Goal: Information Seeking & Learning: Learn about a topic

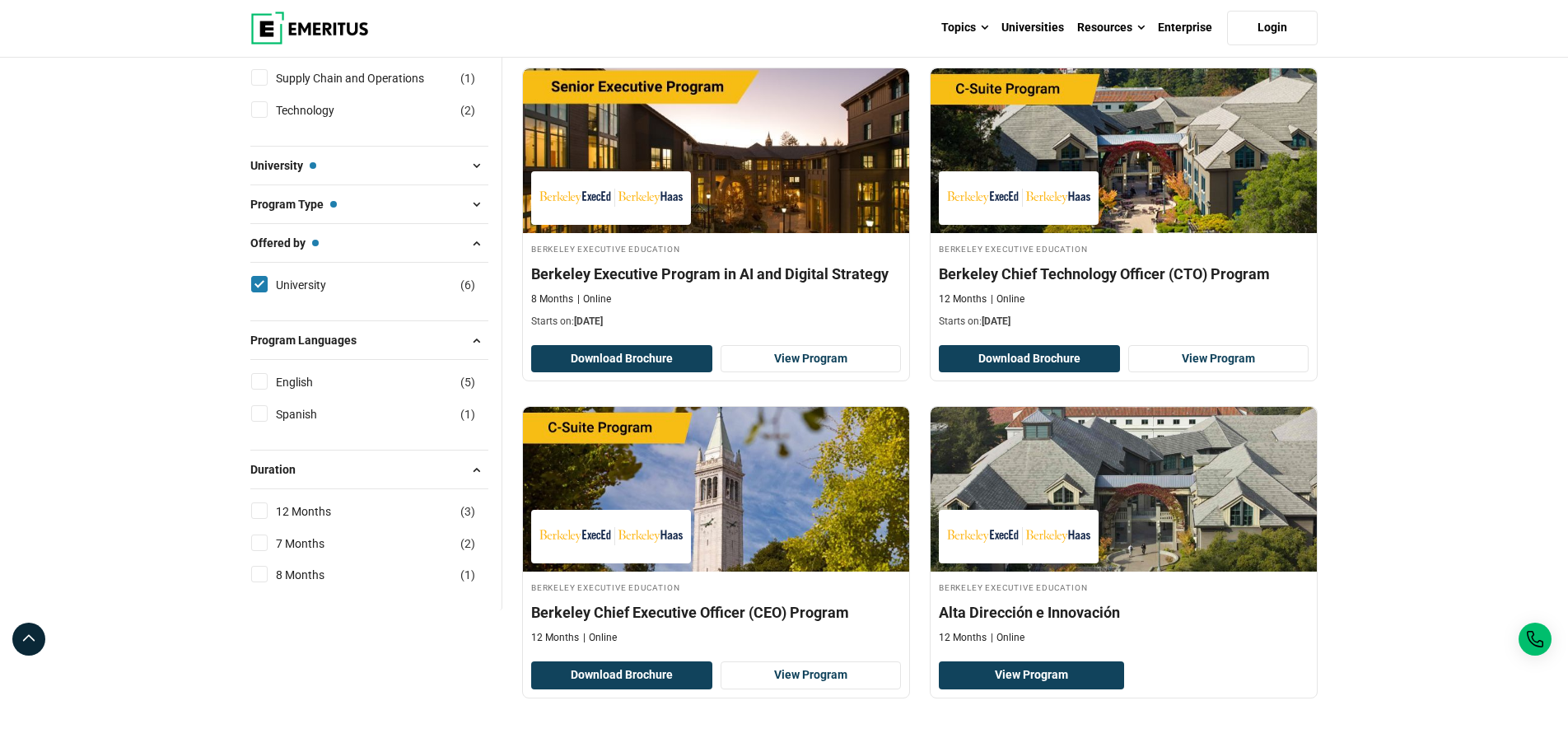
scroll to position [580, 0]
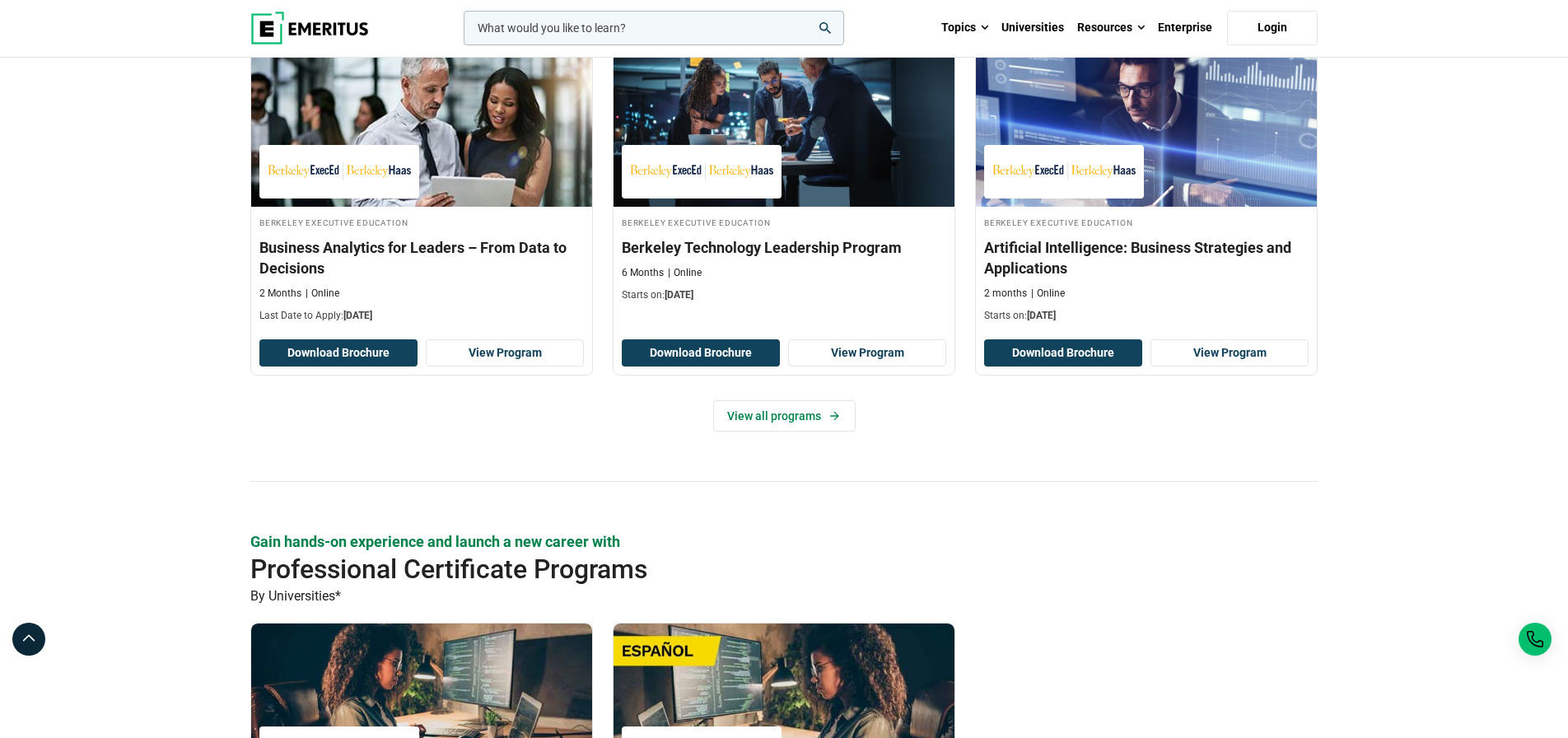
scroll to position [1096, 0]
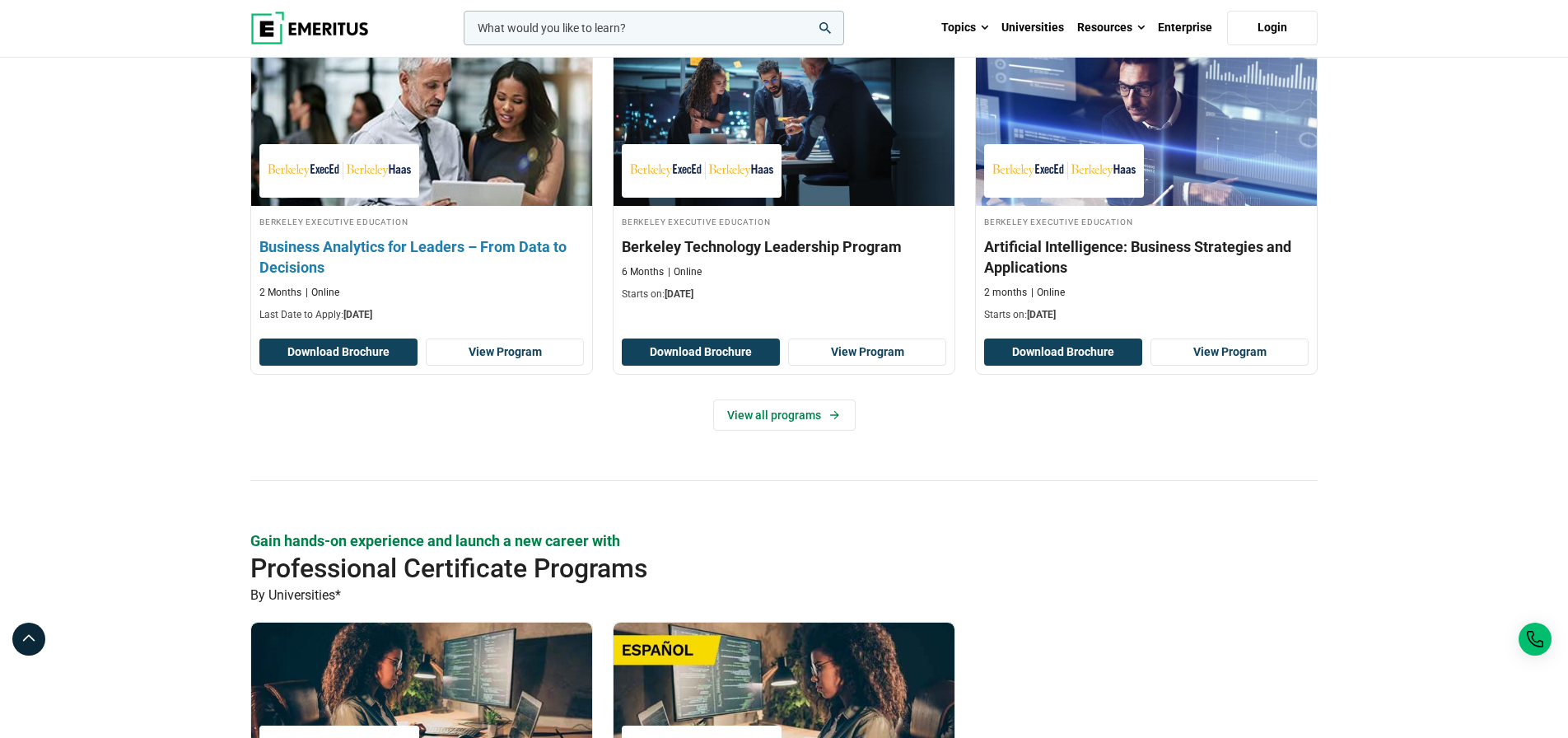
click at [437, 278] on h3 "Business Analytics for Leaders – From Data to Decisions" at bounding box center [422, 256] width 324 height 41
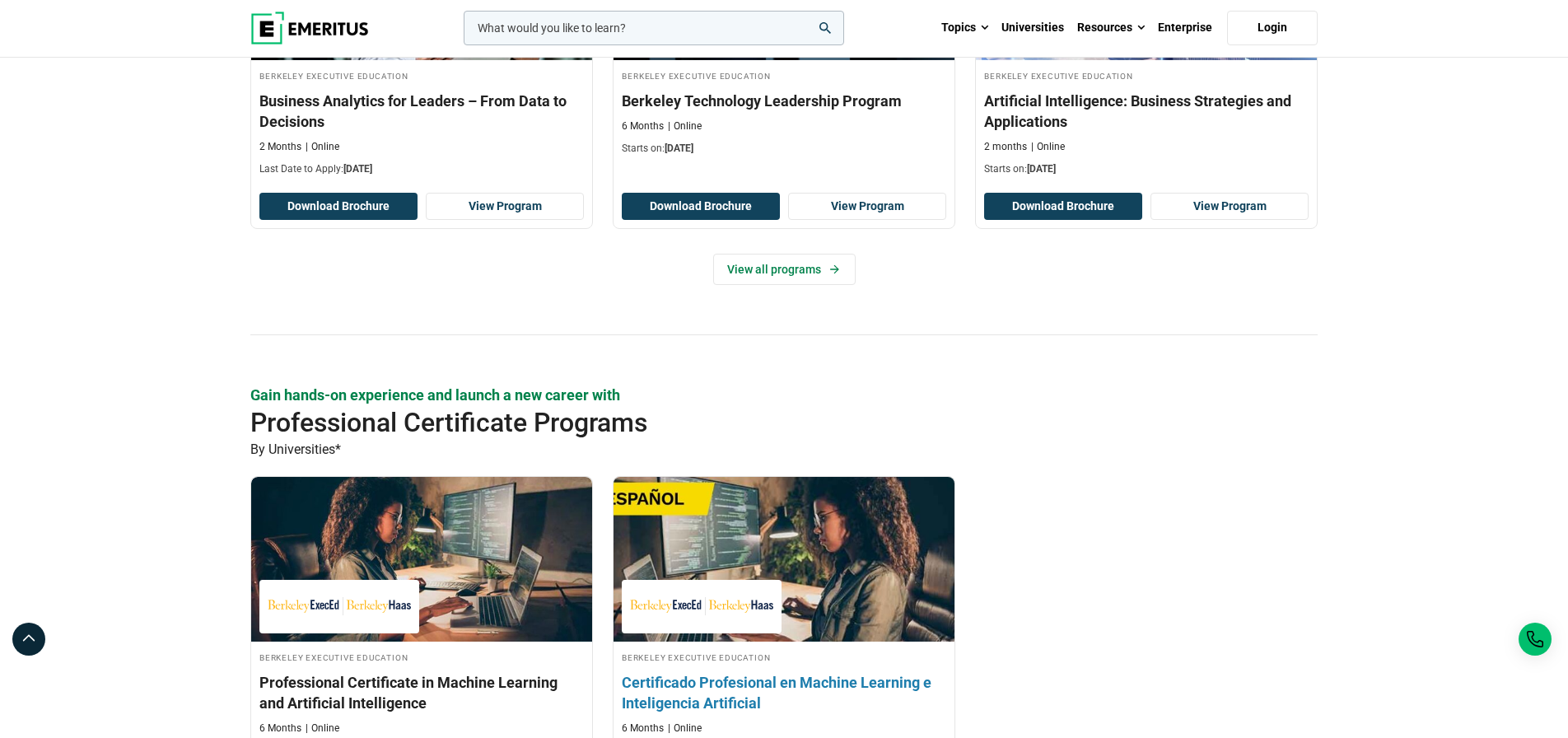
scroll to position [1241, 0]
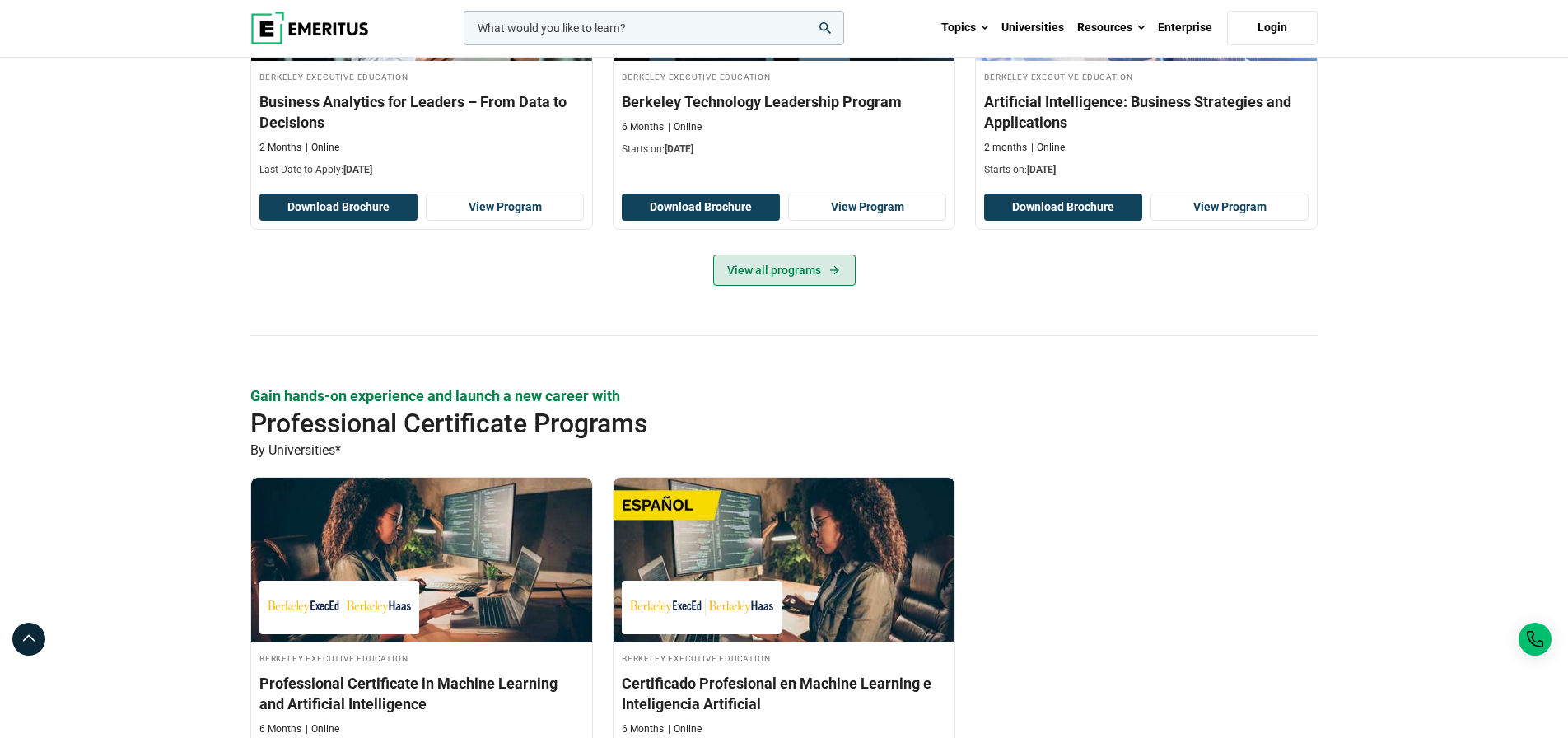
click at [808, 286] on link "View all programs" at bounding box center [784, 270] width 142 height 32
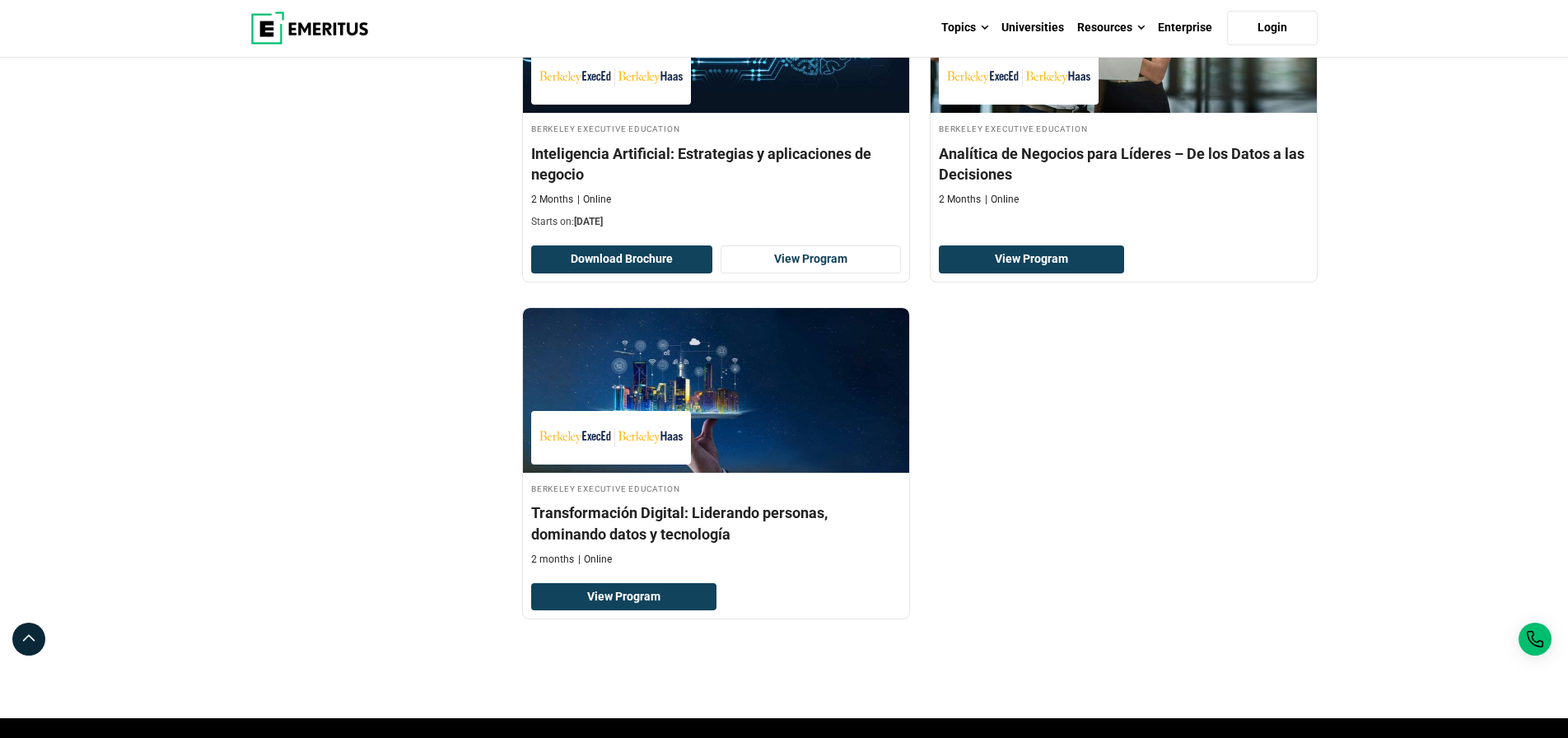
scroll to position [1390, 0]
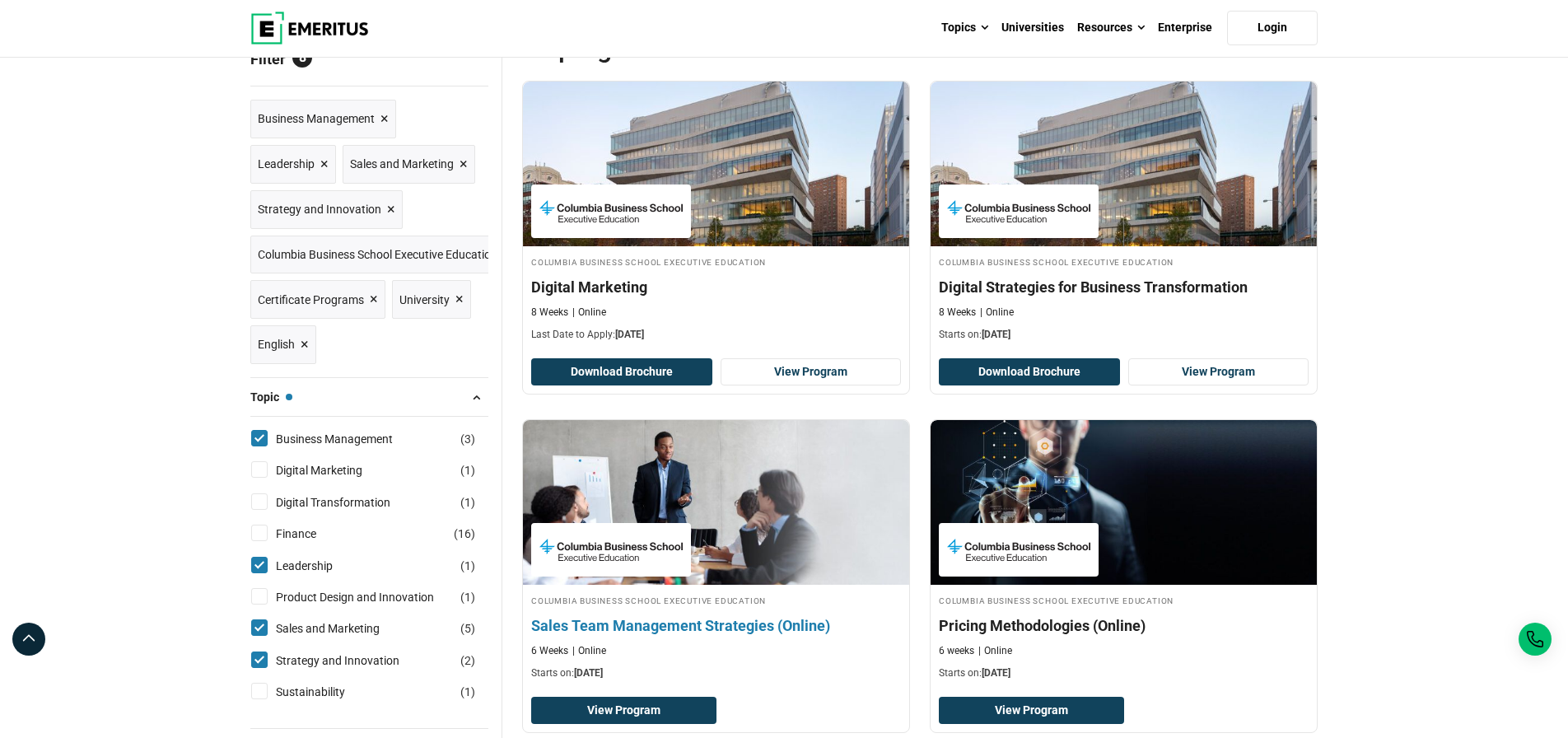
scroll to position [161, 0]
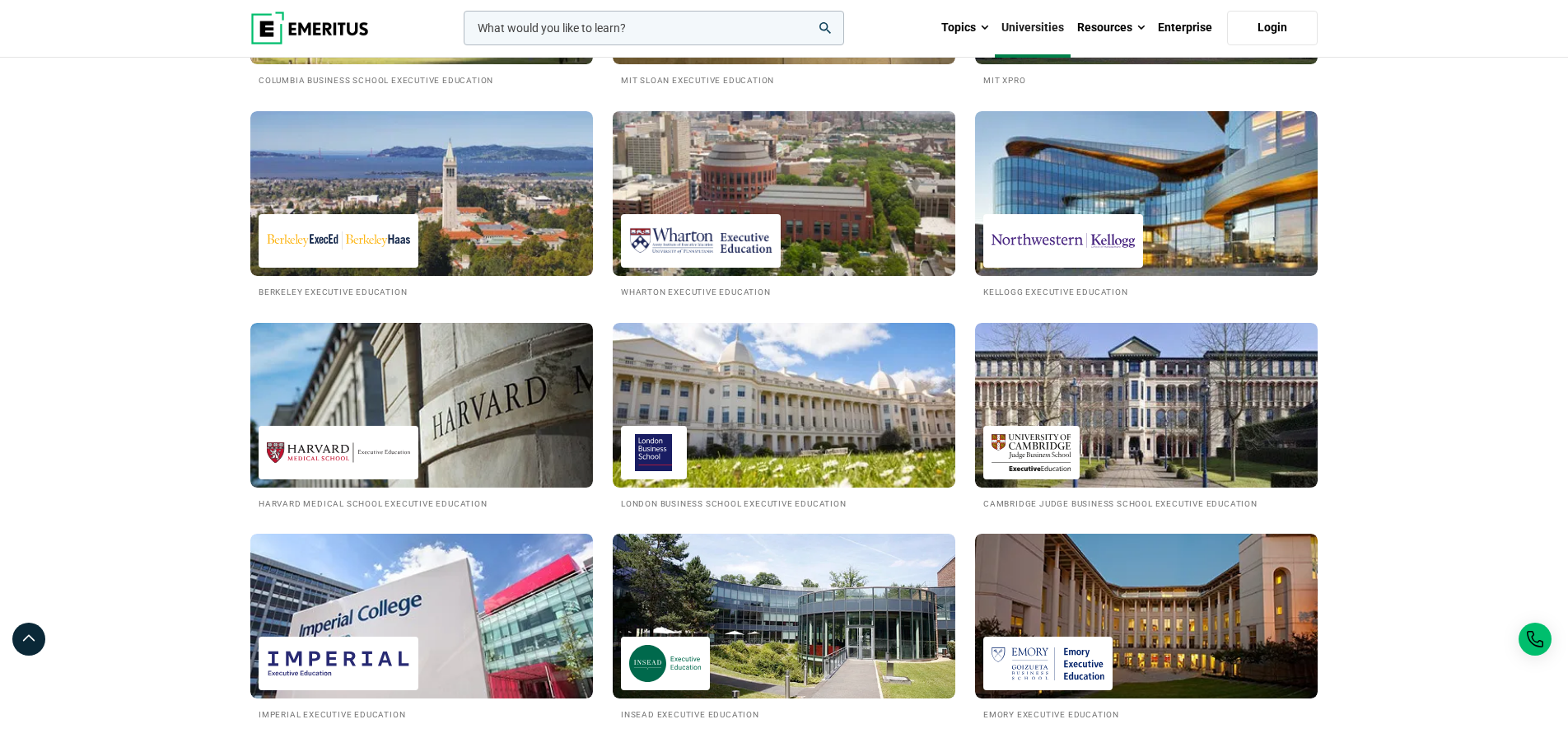
scroll to position [393, 0]
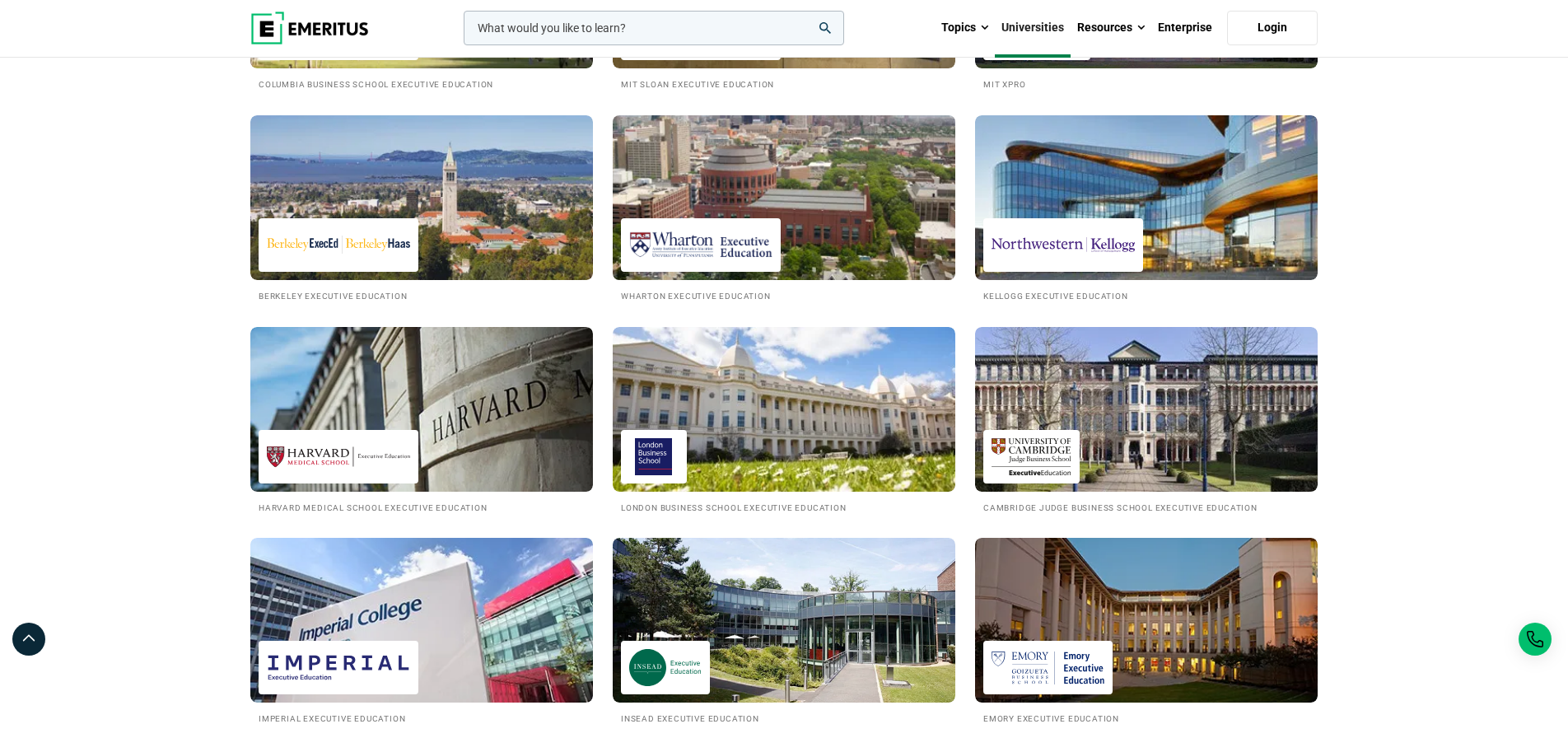
click at [694, 251] on img at bounding box center [784, 198] width 377 height 181
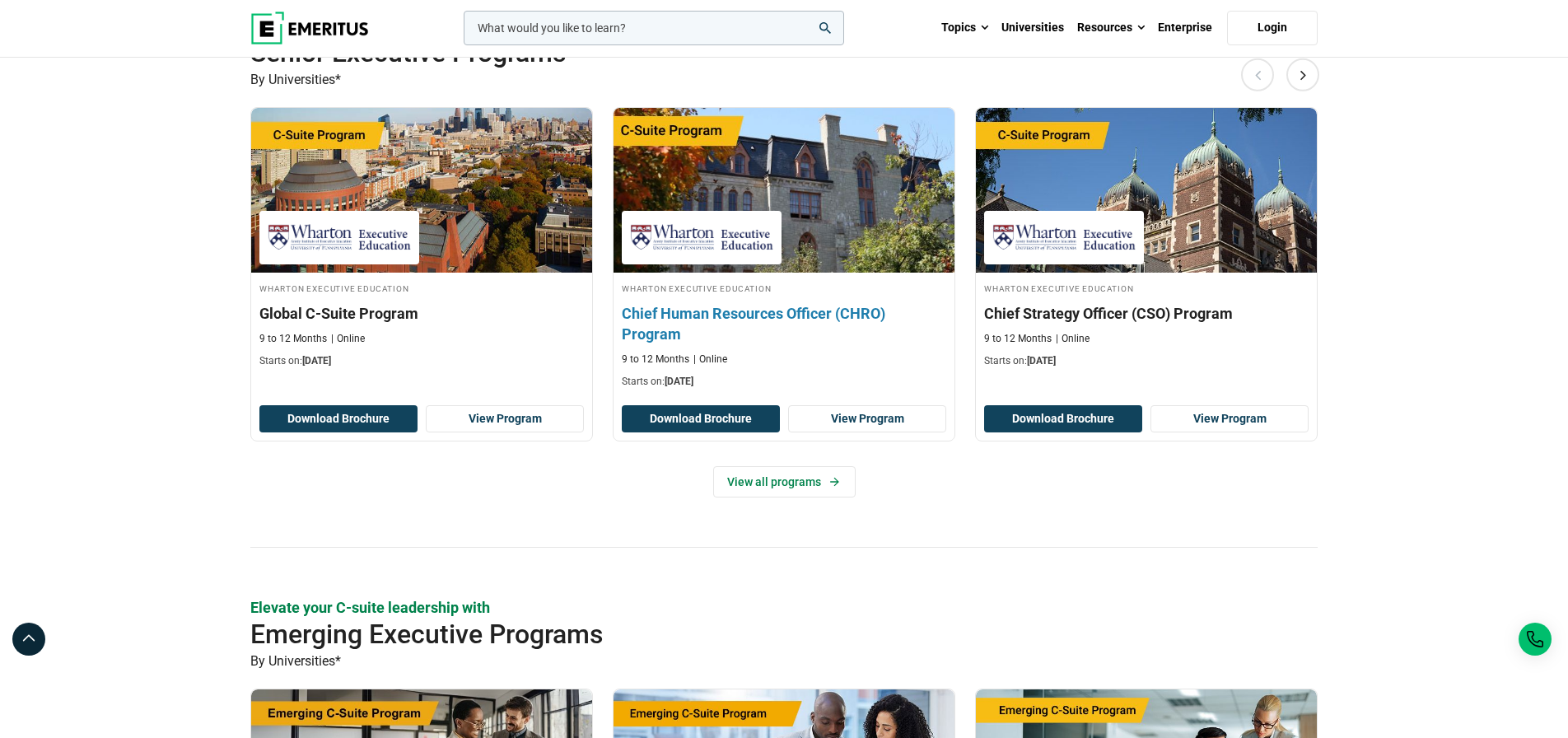
scroll to position [446, 0]
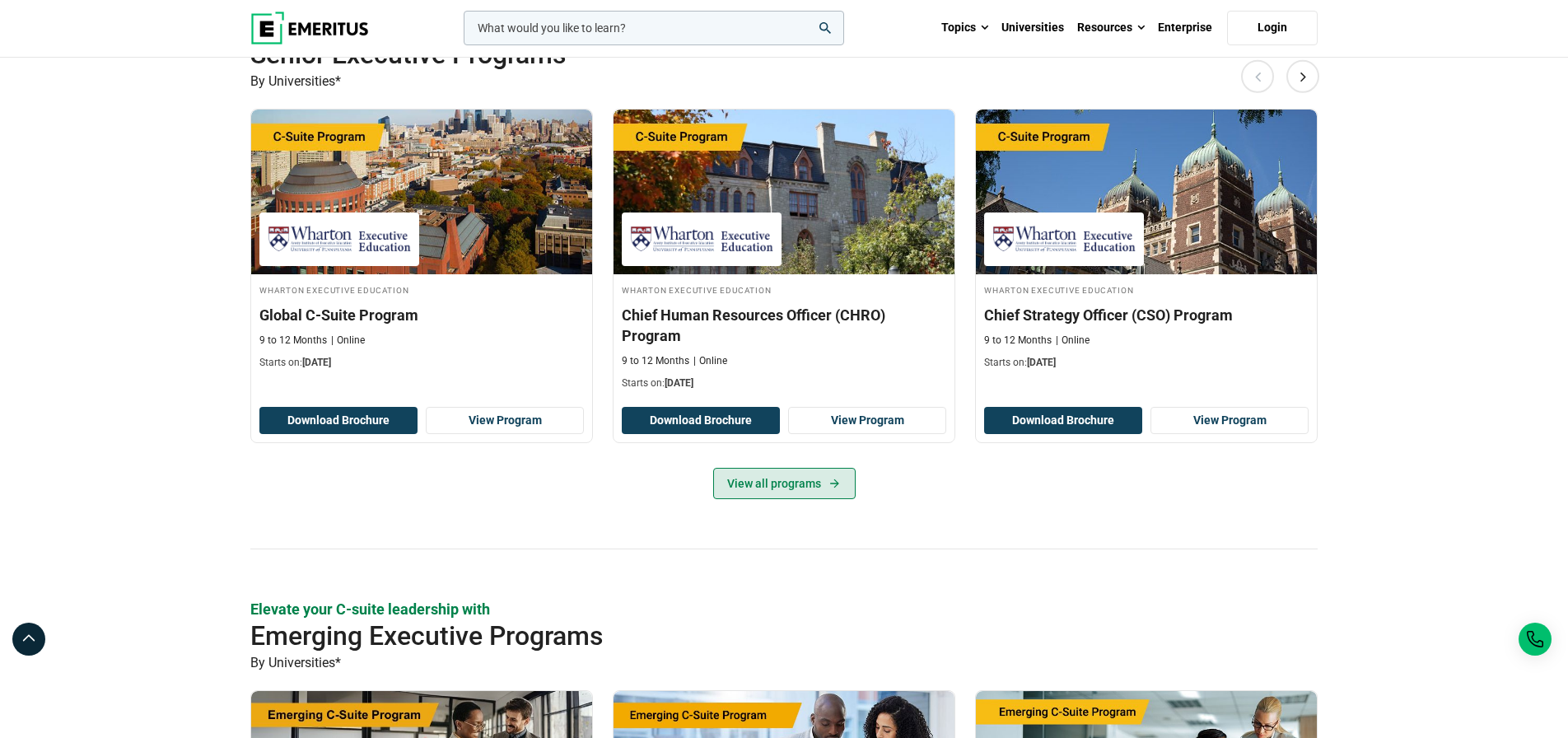
click at [779, 499] on link "View all programs" at bounding box center [784, 483] width 142 height 32
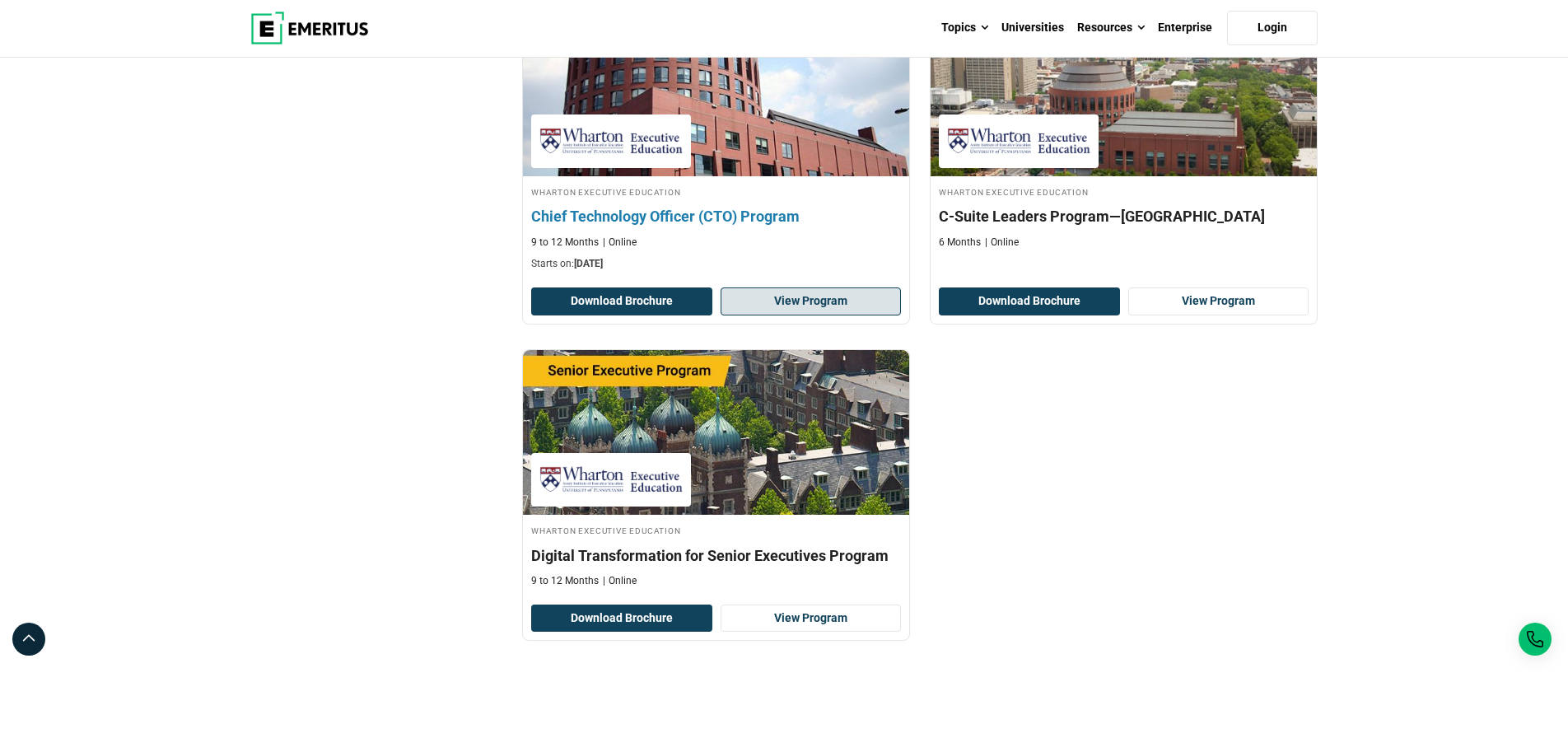
scroll to position [1268, 0]
